Goal: Task Accomplishment & Management: Manage account settings

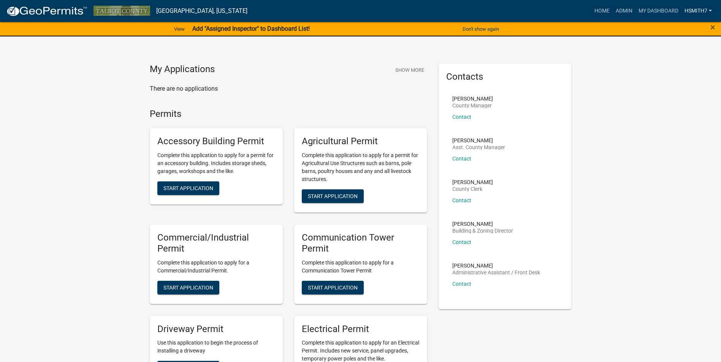
click at [696, 12] on link "hsmith7" at bounding box center [697, 11] width 33 height 14
click at [670, 74] on link "Logout" at bounding box center [684, 74] width 61 height 18
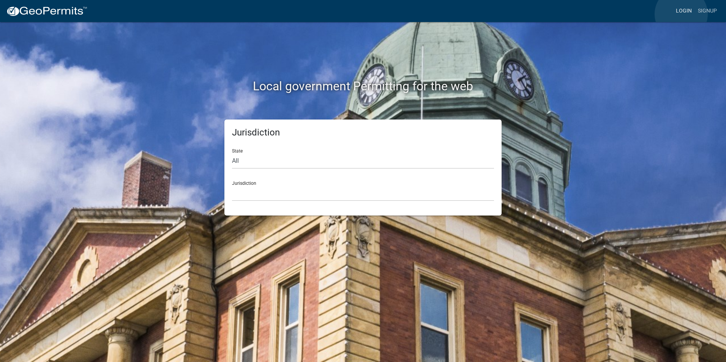
click at [681, 14] on link "Login" at bounding box center [684, 11] width 22 height 14
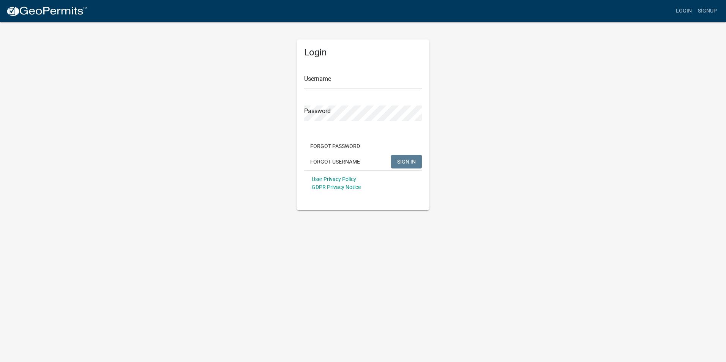
click at [371, 72] on div "Username" at bounding box center [363, 76] width 118 height 26
click at [368, 76] on input "Username" at bounding box center [363, 81] width 118 height 16
type input "[EMAIL_ADDRESS][DOMAIN_NAME]"
click at [410, 161] on span "SIGN IN" at bounding box center [406, 161] width 19 height 6
